Goal: Find specific page/section: Find specific page/section

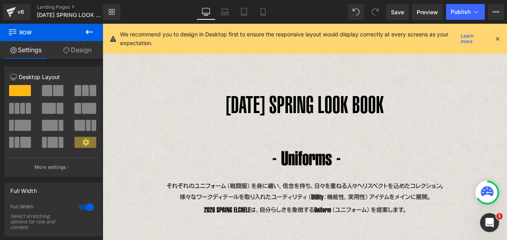
click at [271, 101] on h1 "[DATE] SPRING LOOK BOOK" at bounding box center [305, 104] width 404 height 41
click at [241, 97] on h1 "[DATE] SPRING LOOK BOOK" at bounding box center [305, 104] width 404 height 41
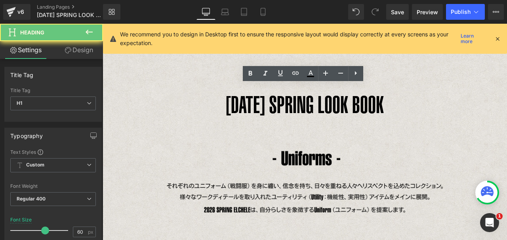
click at [226, 99] on h1 "[DATE] SPRING LOOK BOOK" at bounding box center [305, 104] width 404 height 41
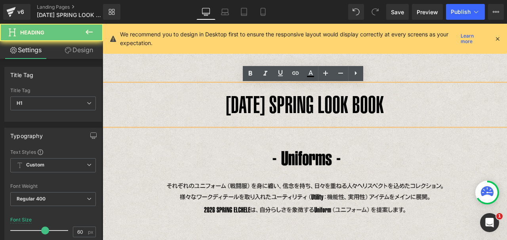
drag, startPoint x: 250, startPoint y: 112, endPoint x: 330, endPoint y: 42, distance: 106.6
click at [250, 112] on h1 "[DATE] SPRING LOOK BOOK" at bounding box center [305, 104] width 404 height 41
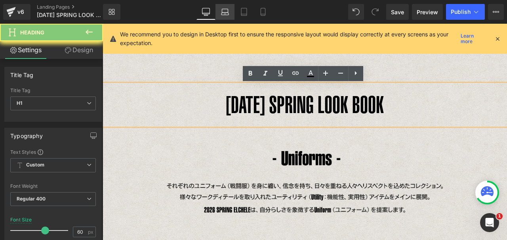
click at [226, 12] on icon at bounding box center [225, 12] width 8 height 8
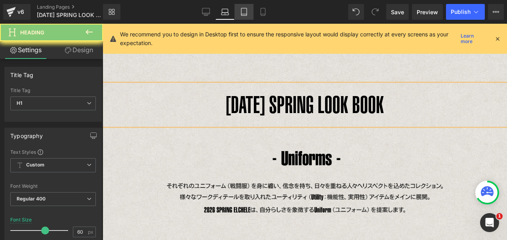
click at [242, 12] on icon at bounding box center [244, 12] width 8 height 8
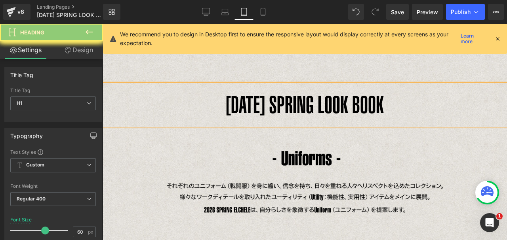
click at [298, 111] on h1 "[DATE] SPRING LOOK BOOK" at bounding box center [305, 104] width 404 height 41
drag, startPoint x: 380, startPoint y: 111, endPoint x: 223, endPoint y: 106, distance: 156.8
click at [217, 106] on h1 "[DATE] SPRING LOOK BOOK" at bounding box center [305, 104] width 404 height 41
click at [223, 104] on h1 "[DATE] SPRING LOOK BOOK" at bounding box center [305, 104] width 404 height 41
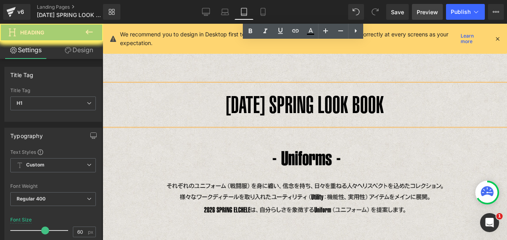
click at [418, 14] on span "Preview" at bounding box center [426, 12] width 21 height 8
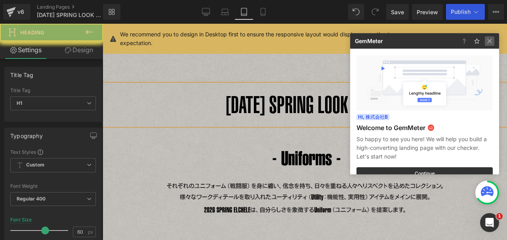
click at [488, 42] on img at bounding box center [488, 40] width 9 height 9
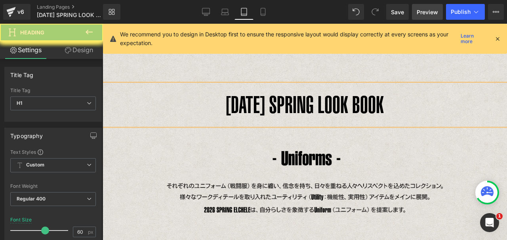
click at [431, 13] on span "Preview" at bounding box center [426, 12] width 21 height 8
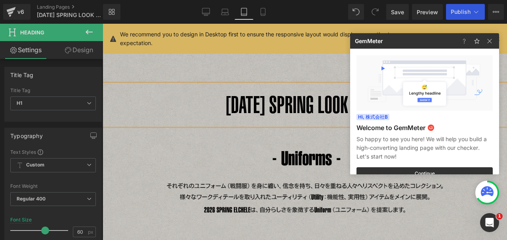
click at [488, 40] on img at bounding box center [488, 40] width 9 height 9
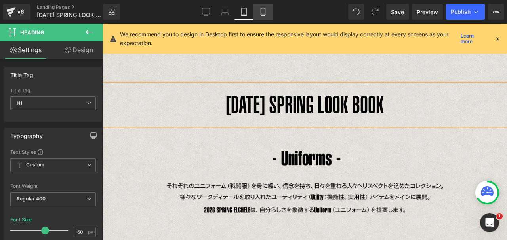
click at [264, 15] on icon at bounding box center [263, 12] width 8 height 8
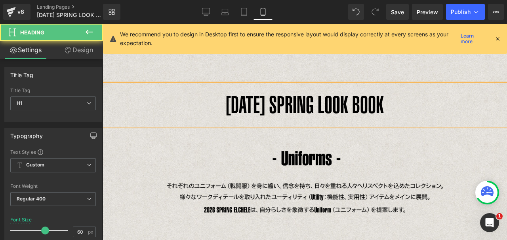
click at [248, 104] on h1 "[DATE] SPRING LOOK BOOK" at bounding box center [305, 104] width 404 height 41
click at [230, 102] on h1 "[DATE] SPRING LOOK BOOK" at bounding box center [305, 104] width 404 height 41
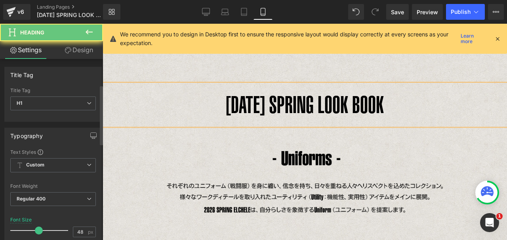
drag, startPoint x: 43, startPoint y: 150, endPoint x: 85, endPoint y: 141, distance: 42.4
click at [36, 227] on span at bounding box center [39, 231] width 8 height 8
click at [495, 39] on icon at bounding box center [497, 38] width 7 height 7
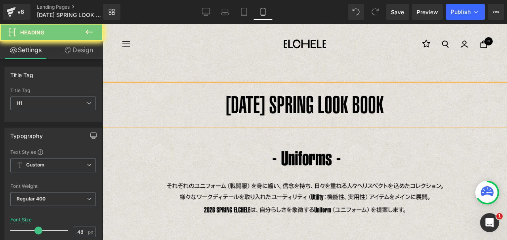
click at [374, 100] on h1 "[DATE] SPRING LOOK BOOK" at bounding box center [305, 104] width 404 height 41
click at [210, 106] on h1 "[DATE] SPRING LOOK BOOK" at bounding box center [305, 104] width 404 height 41
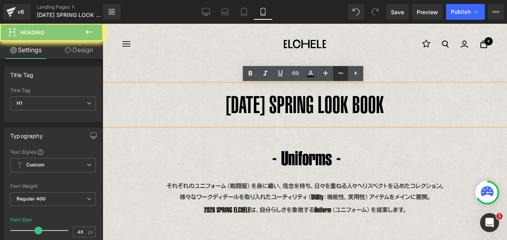
click at [340, 75] on icon at bounding box center [340, 72] width 9 height 9
drag, startPoint x: 340, startPoint y: 73, endPoint x: 247, endPoint y: 79, distance: 93.2
click at [340, 73] on icon at bounding box center [340, 73] width 5 height 1
click at [373, 58] on div "ナビゲーション [GEOGRAPHIC_DATA] 0" at bounding box center [304, 44] width 364 height 41
click at [339, 101] on h1 "[DATE] SPRING LOOK BOOK" at bounding box center [305, 104] width 404 height 41
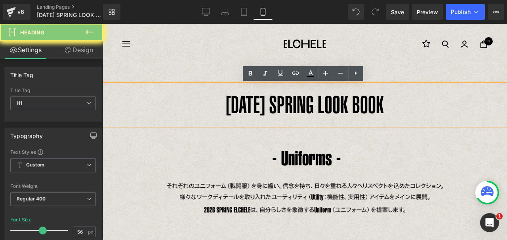
drag, startPoint x: 232, startPoint y: 106, endPoint x: 222, endPoint y: 105, distance: 9.9
click at [222, 105] on h1 "[DATE] SPRING LOOK BOOK" at bounding box center [305, 104] width 404 height 41
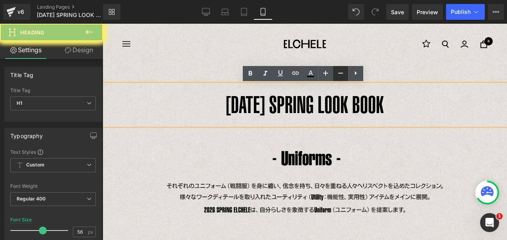
click at [340, 73] on icon at bounding box center [340, 73] width 5 height 1
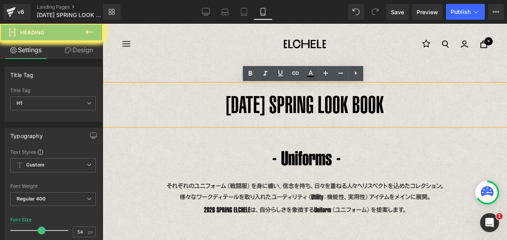
type input "46"
